Goal: Find specific page/section: Find specific page/section

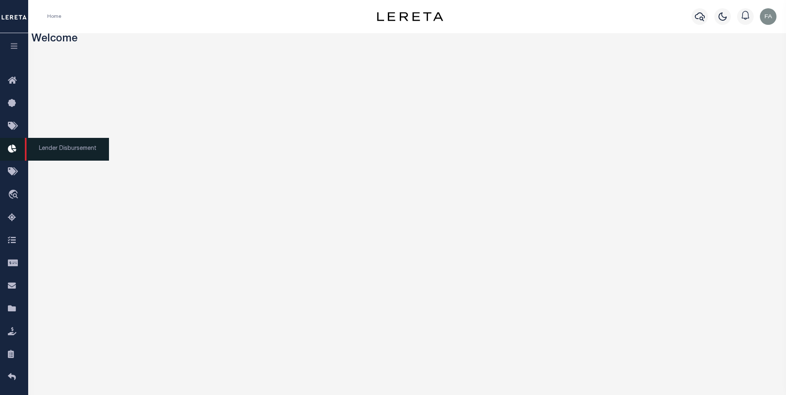
click at [15, 141] on link "Lender Disbursement" at bounding box center [14, 149] width 28 height 23
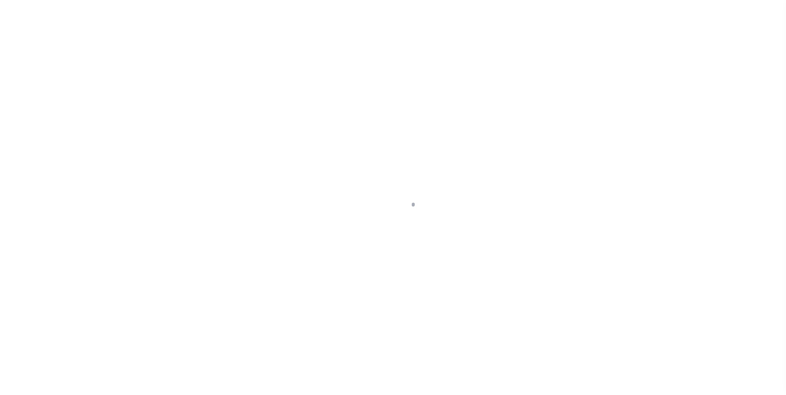
scroll to position [8, 0]
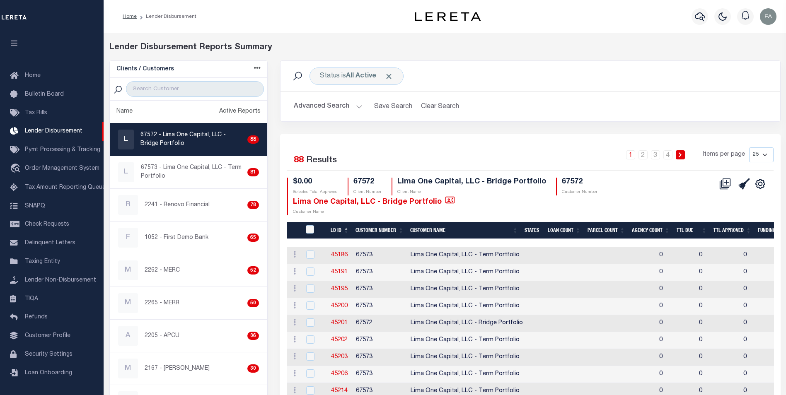
drag, startPoint x: 469, startPoint y: 251, endPoint x: 521, endPoint y: 253, distance: 51.8
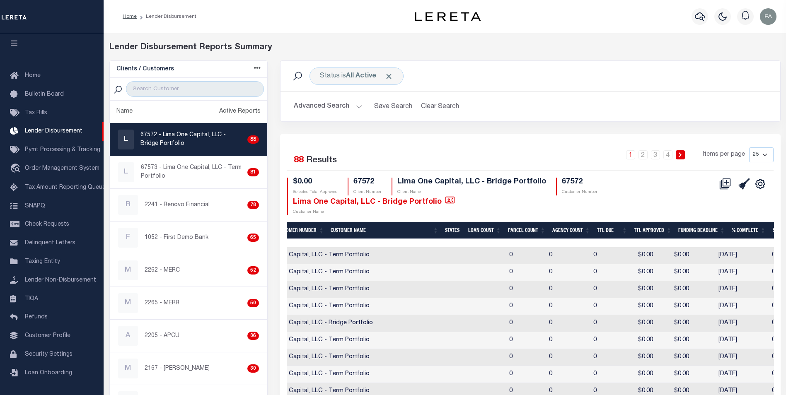
scroll to position [0, 0]
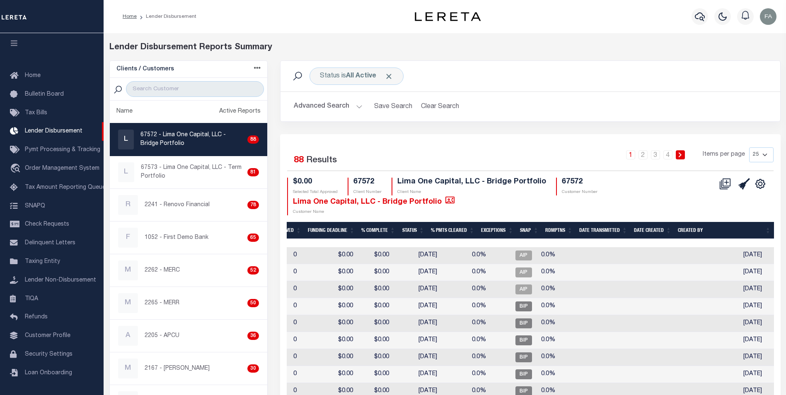
drag, startPoint x: 576, startPoint y: 266, endPoint x: 593, endPoint y: 266, distance: 17.4
drag, startPoint x: 550, startPoint y: 266, endPoint x: 660, endPoint y: 277, distance: 110.0
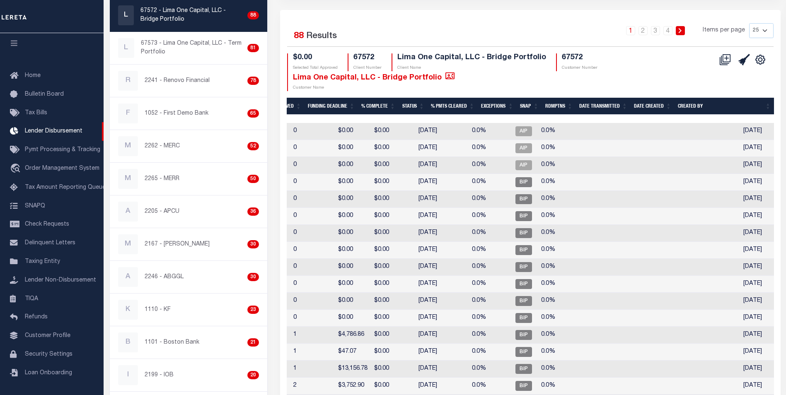
scroll to position [166, 0]
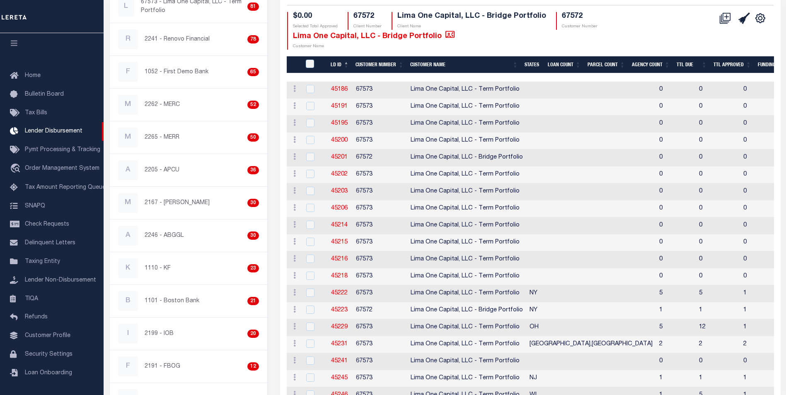
drag, startPoint x: 528, startPoint y: 196, endPoint x: 498, endPoint y: 208, distance: 32.2
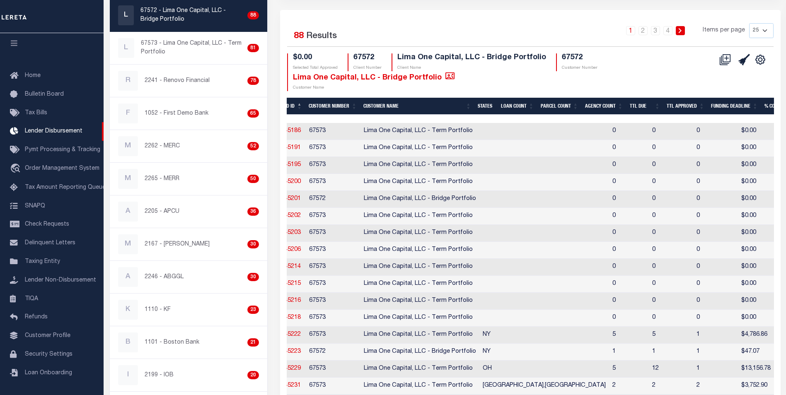
drag, startPoint x: 583, startPoint y: 262, endPoint x: 592, endPoint y: 278, distance: 18.2
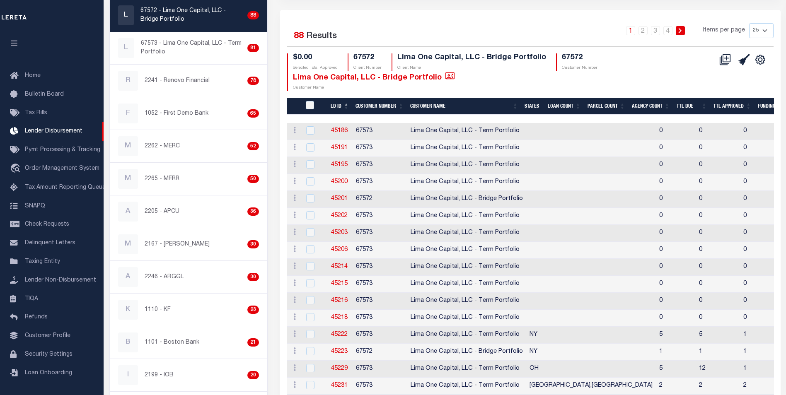
drag, startPoint x: 584, startPoint y: 335, endPoint x: 382, endPoint y: 339, distance: 202.3
click at [362, 334] on td "67573" at bounding box center [380, 335] width 55 height 17
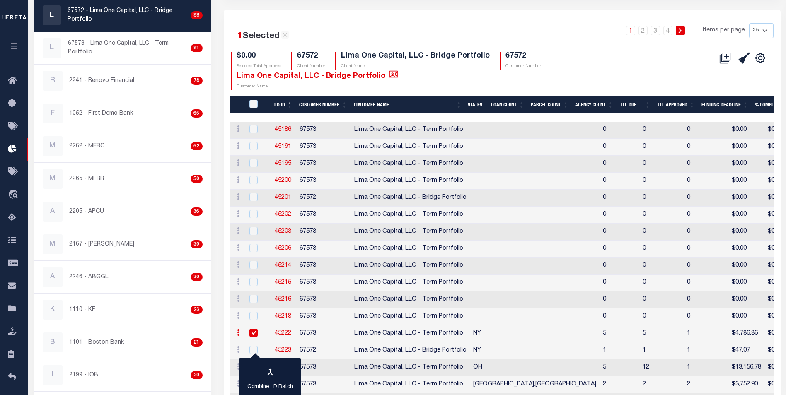
click at [339, 330] on td "67573" at bounding box center [323, 334] width 55 height 17
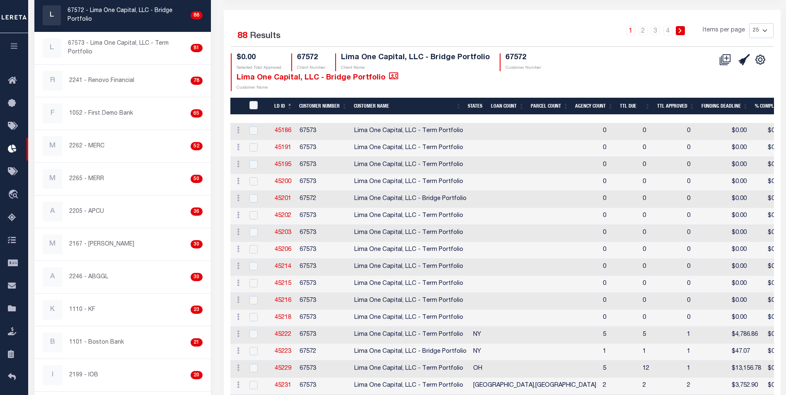
checkbox input "false"
click at [588, 100] on th "Agency Count" at bounding box center [594, 106] width 45 height 17
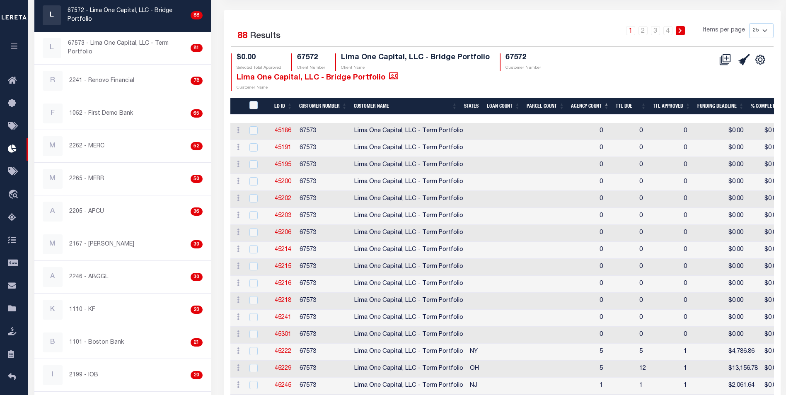
click at [582, 101] on th "Agency Count" at bounding box center [590, 106] width 45 height 17
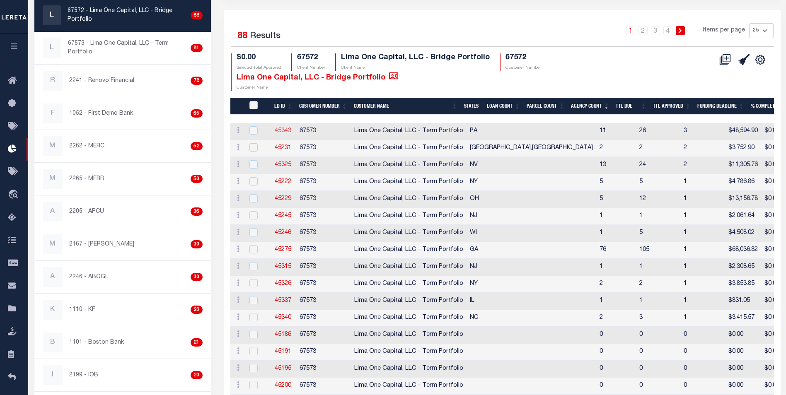
click at [283, 128] on link "45343" at bounding box center [283, 131] width 17 height 6
checkbox input "true"
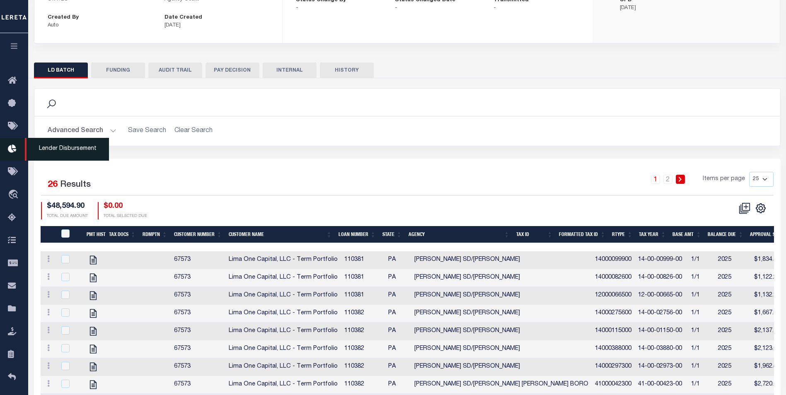
click at [19, 157] on link "Lender Disbursement" at bounding box center [14, 149] width 28 height 23
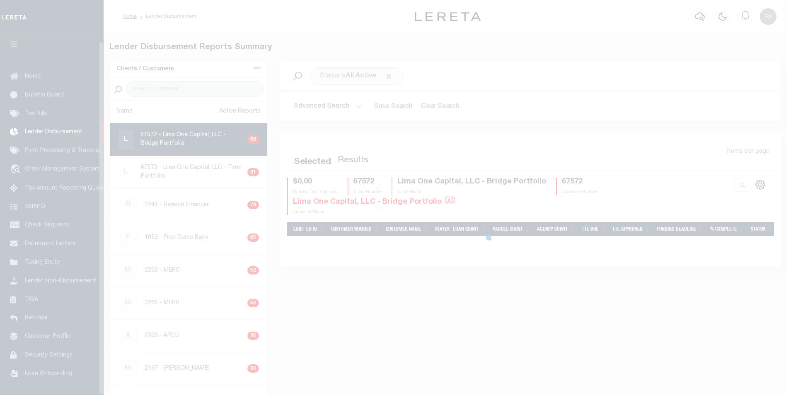
scroll to position [8, 0]
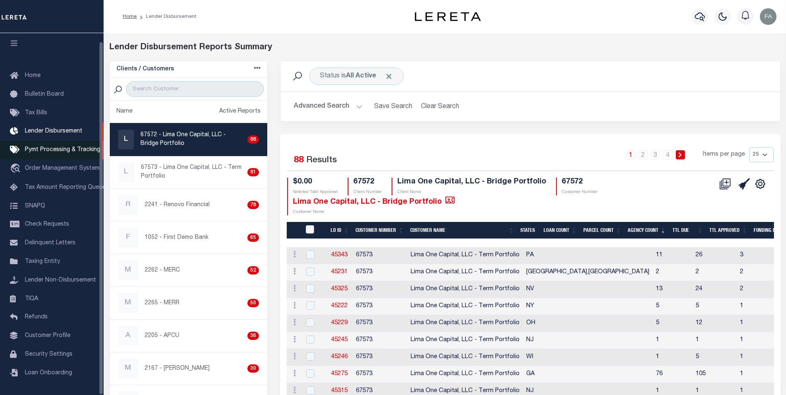
click at [68, 148] on span "Pymt Processing & Tracking" at bounding box center [62, 150] width 75 height 6
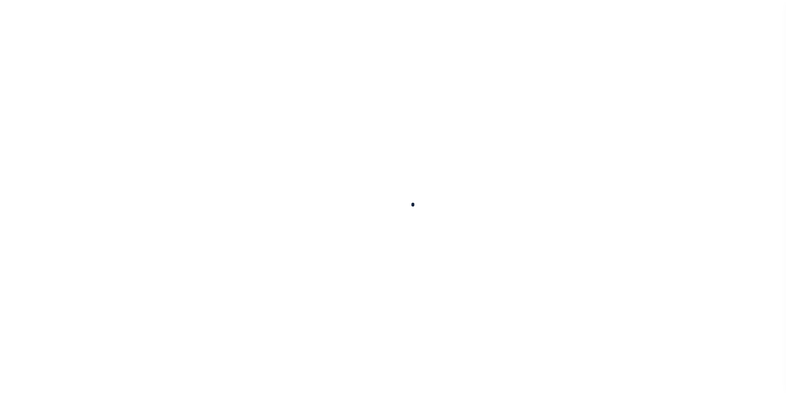
scroll to position [8, 0]
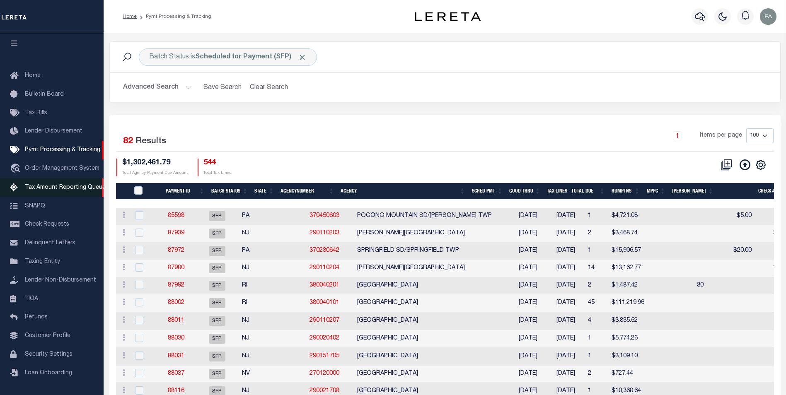
click at [71, 185] on span "Tax Amount Reporting Queue" at bounding box center [65, 188] width 81 height 6
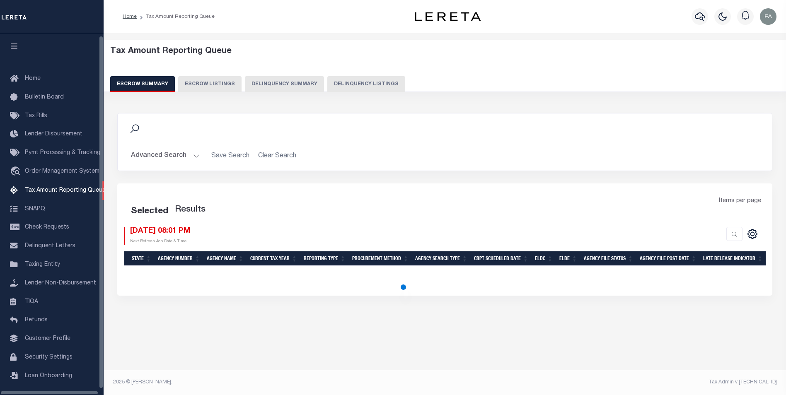
select select "100"
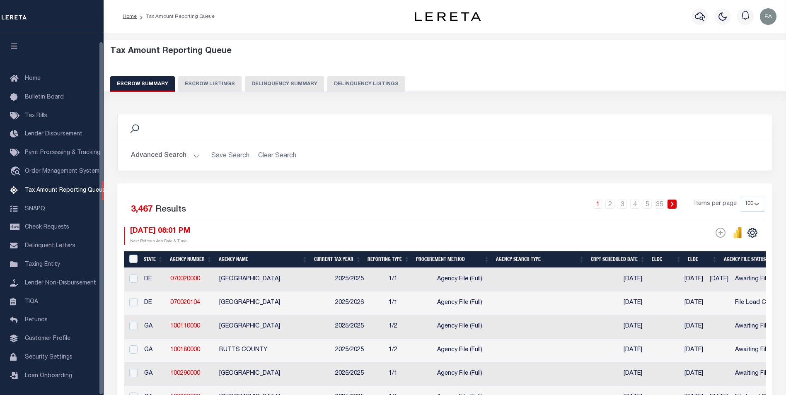
scroll to position [8, 0]
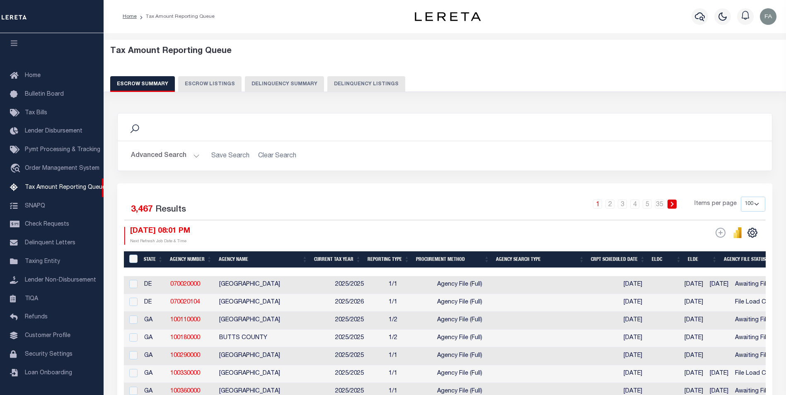
drag, startPoint x: 279, startPoint y: 137, endPoint x: 295, endPoint y: 118, distance: 25.0
click at [295, 118] on div "Search" at bounding box center [445, 127] width 654 height 27
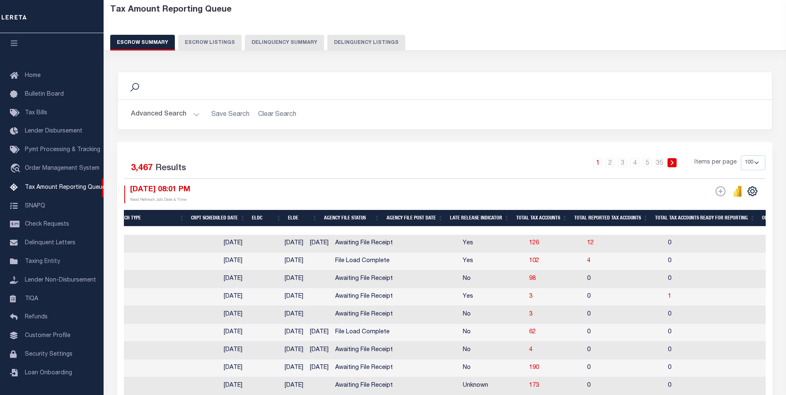
scroll to position [0, 403]
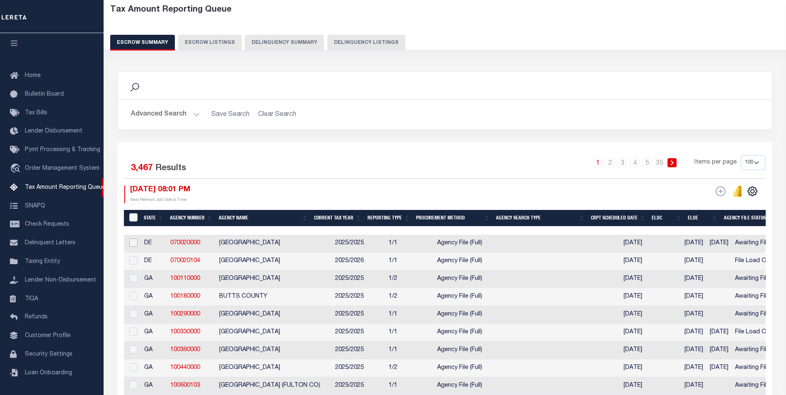
click at [133, 245] on input "checkbox" at bounding box center [133, 243] width 8 height 8
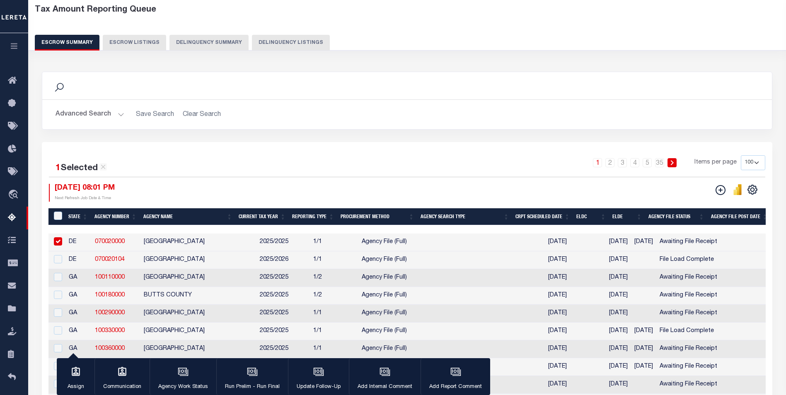
click at [172, 237] on td "[GEOGRAPHIC_DATA]" at bounding box center [198, 243] width 116 height 18
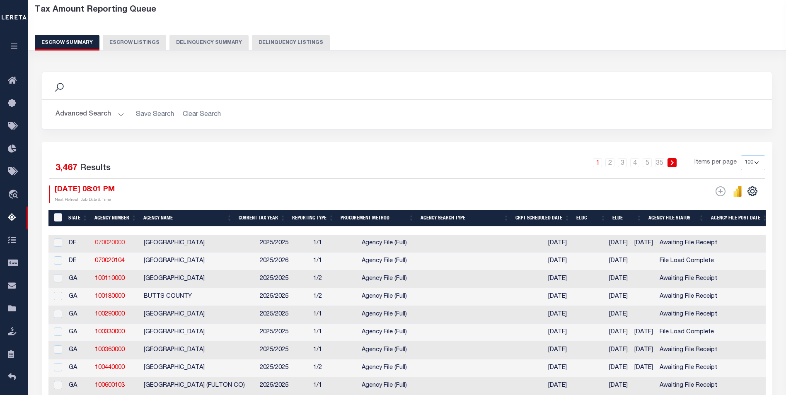
click at [118, 243] on link "070020000" at bounding box center [110, 243] width 30 height 6
checkbox input "true"
